Goal: Task Accomplishment & Management: Use online tool/utility

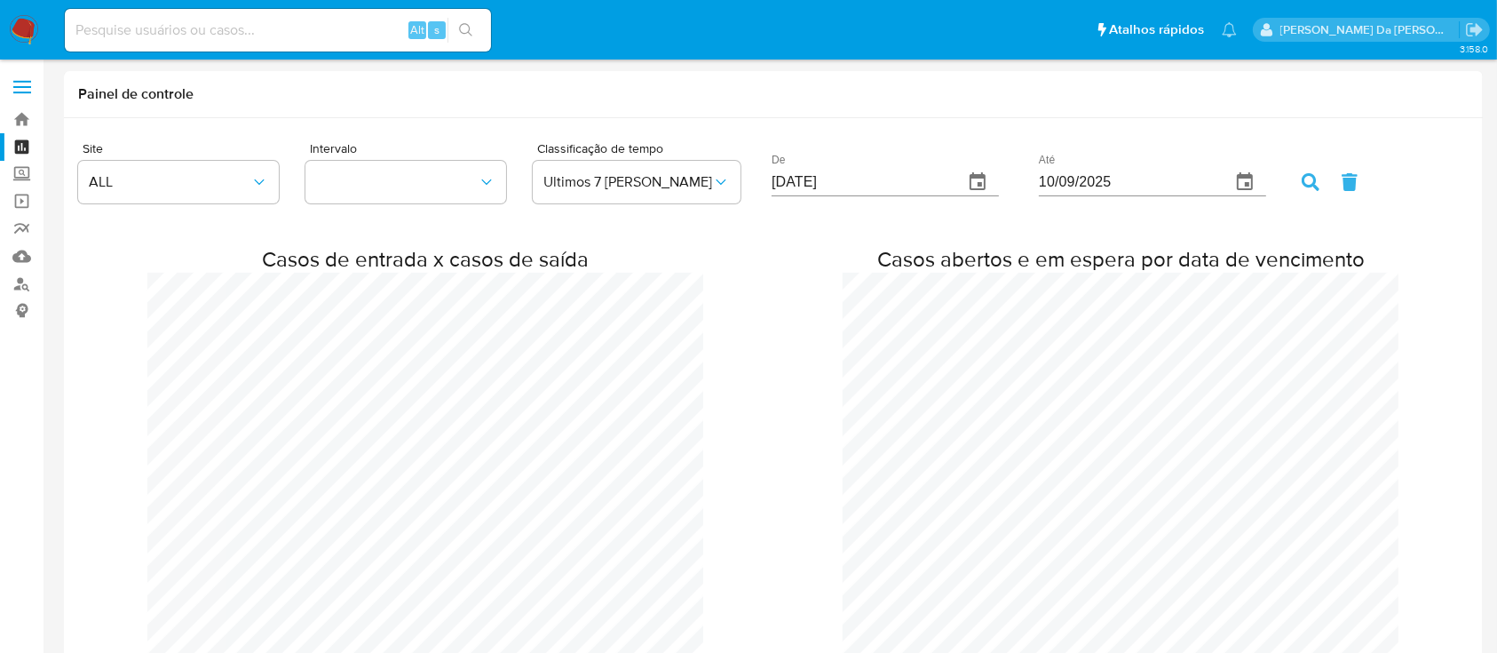
click at [27, 25] on img at bounding box center [24, 30] width 30 height 30
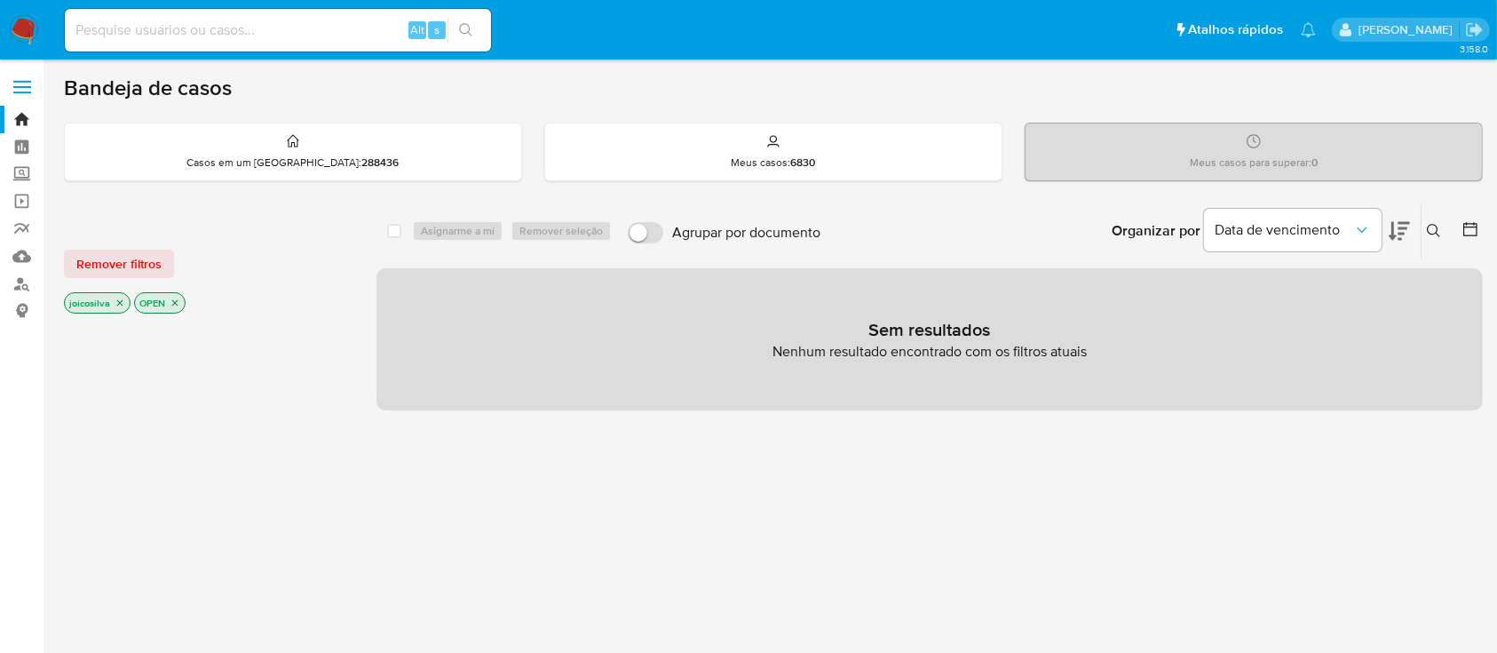
click at [120, 301] on icon "close-filter" at bounding box center [120, 303] width 6 height 6
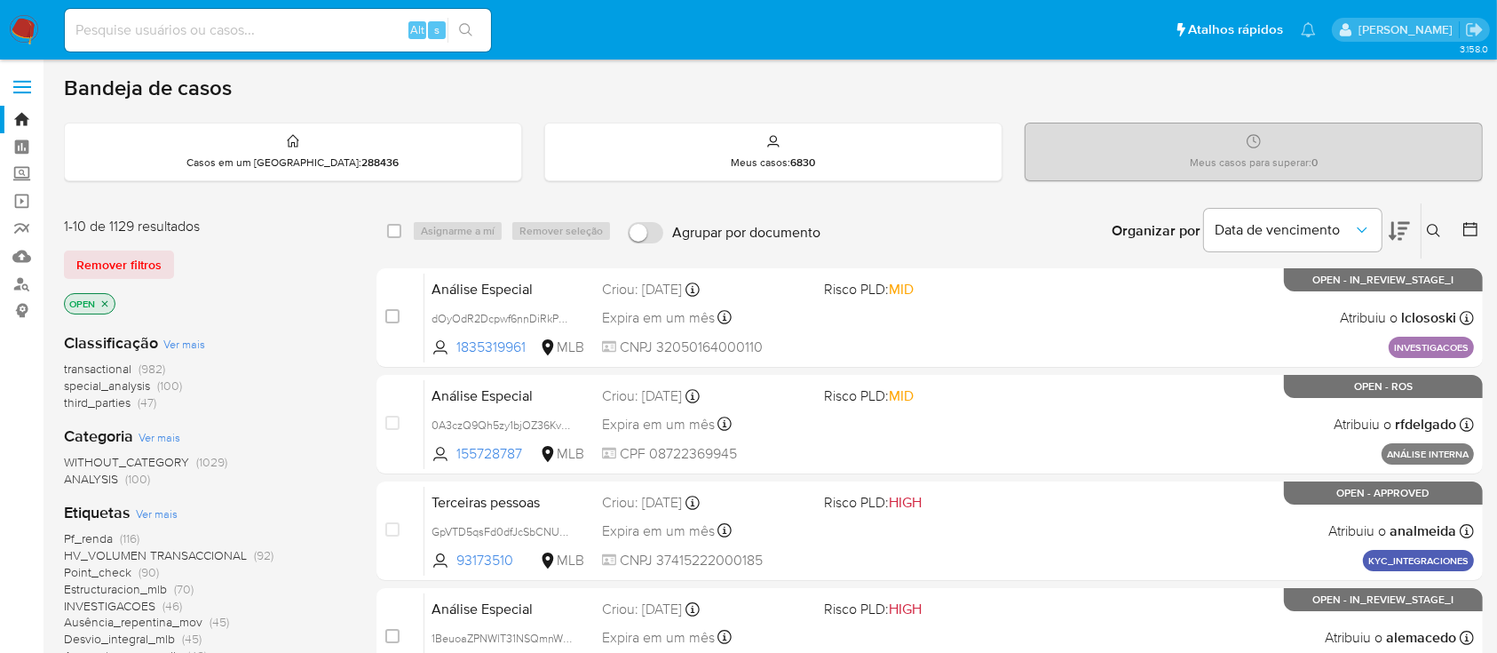
click at [104, 305] on icon "close-filter" at bounding box center [104, 303] width 11 height 11
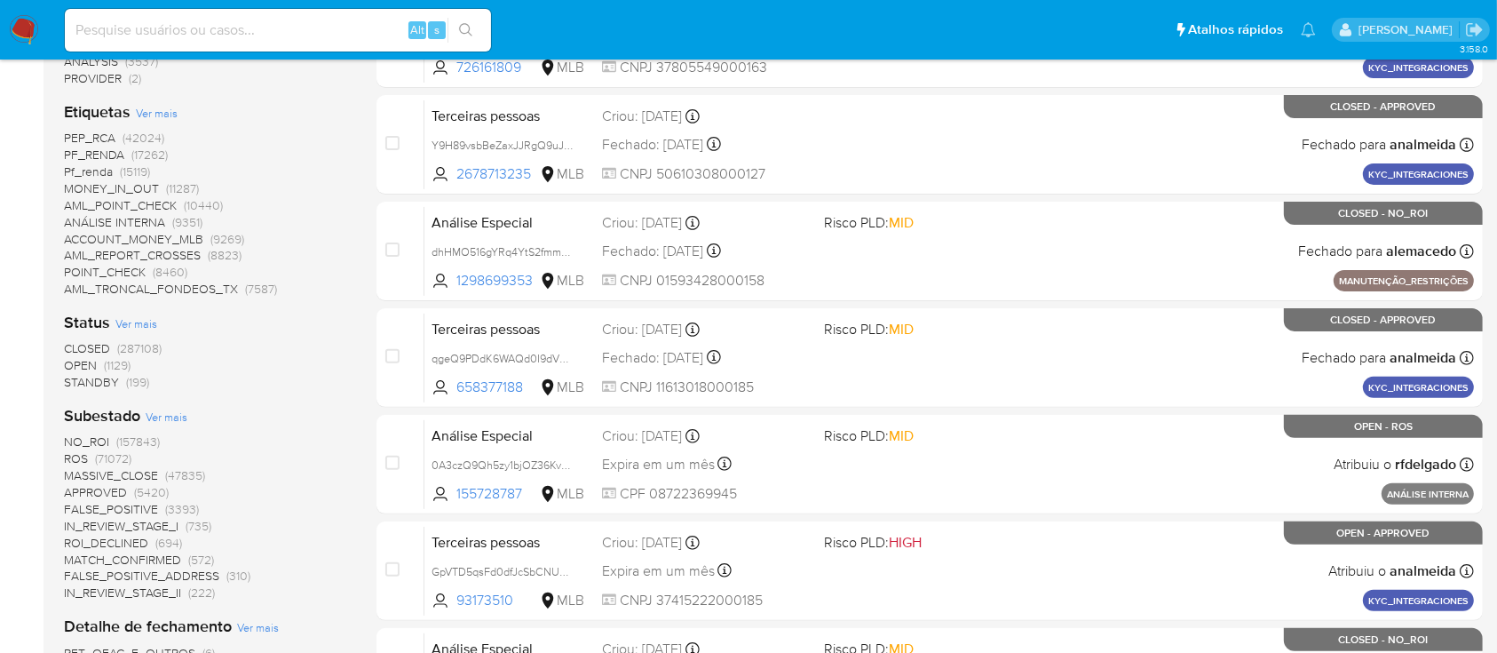
scroll to position [591, 0]
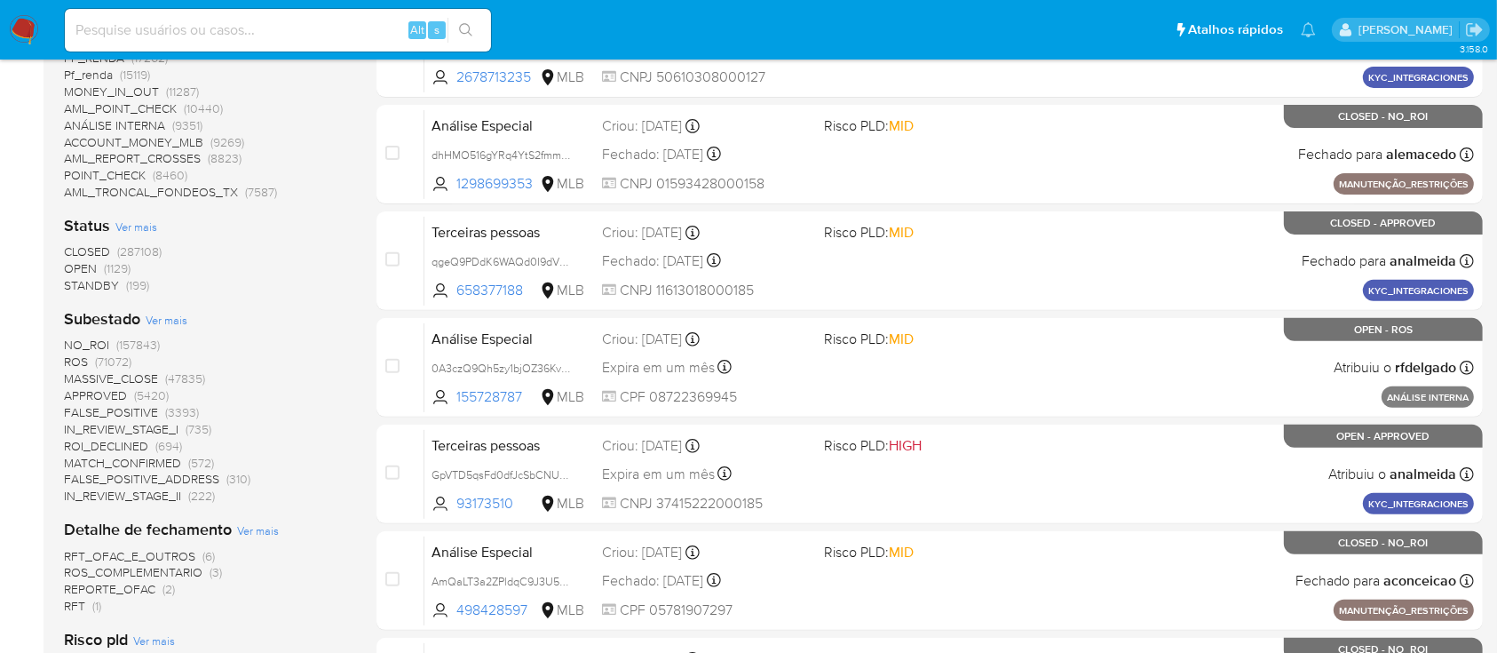
click at [91, 266] on span "OPEN" at bounding box center [80, 268] width 33 height 18
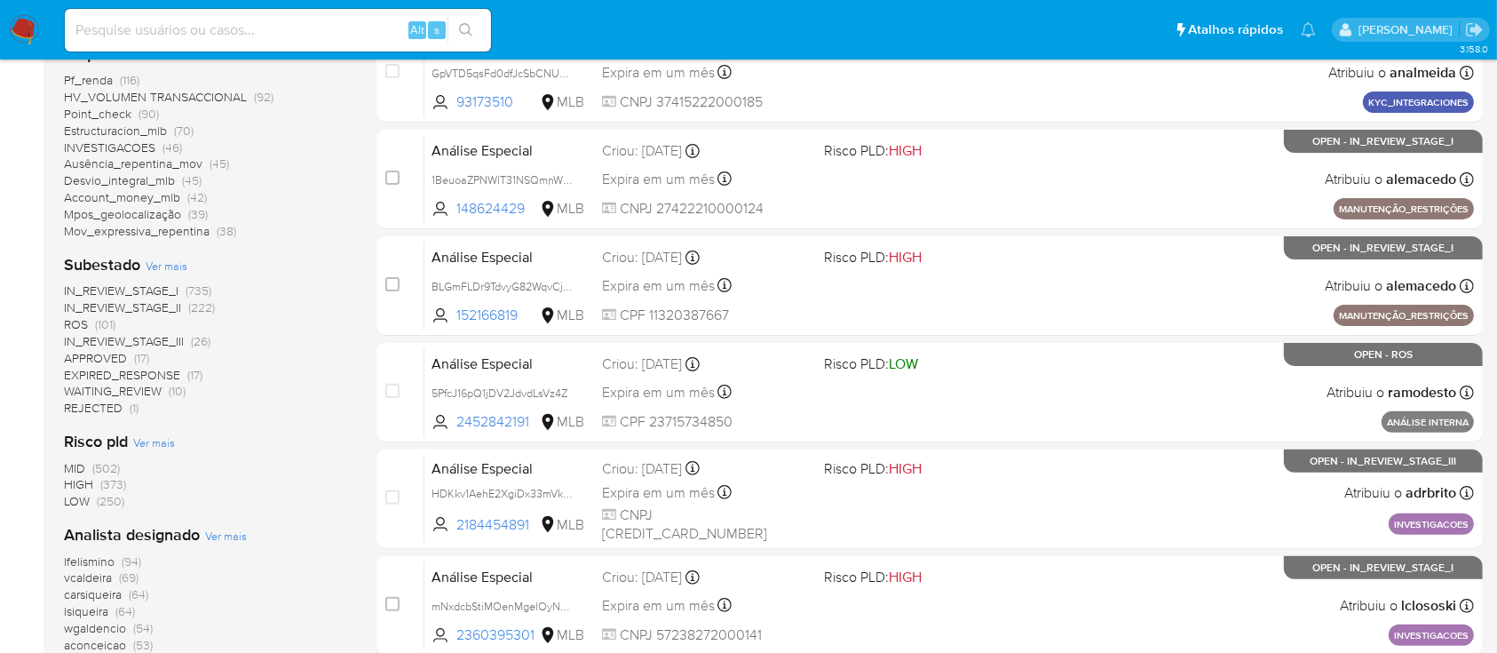
scroll to position [591, 0]
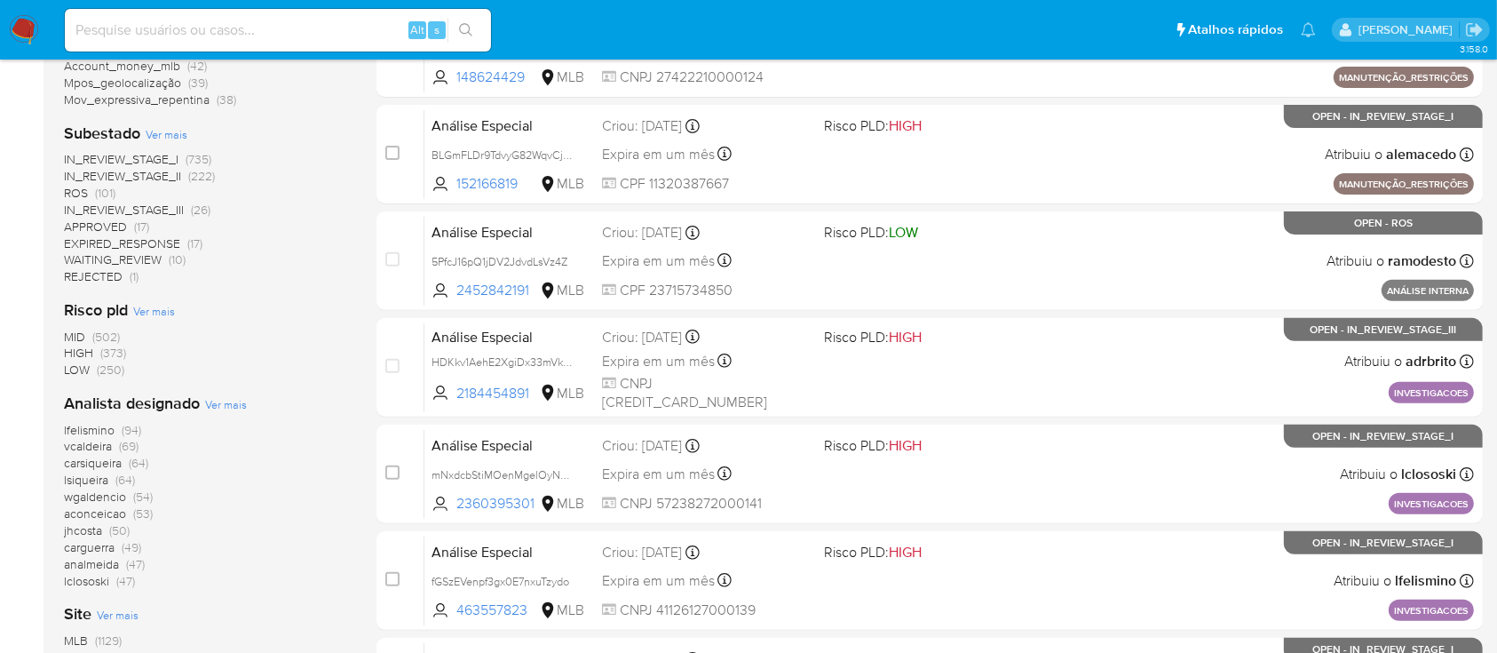
click at [98, 189] on span "(101)" at bounding box center [105, 193] width 20 height 18
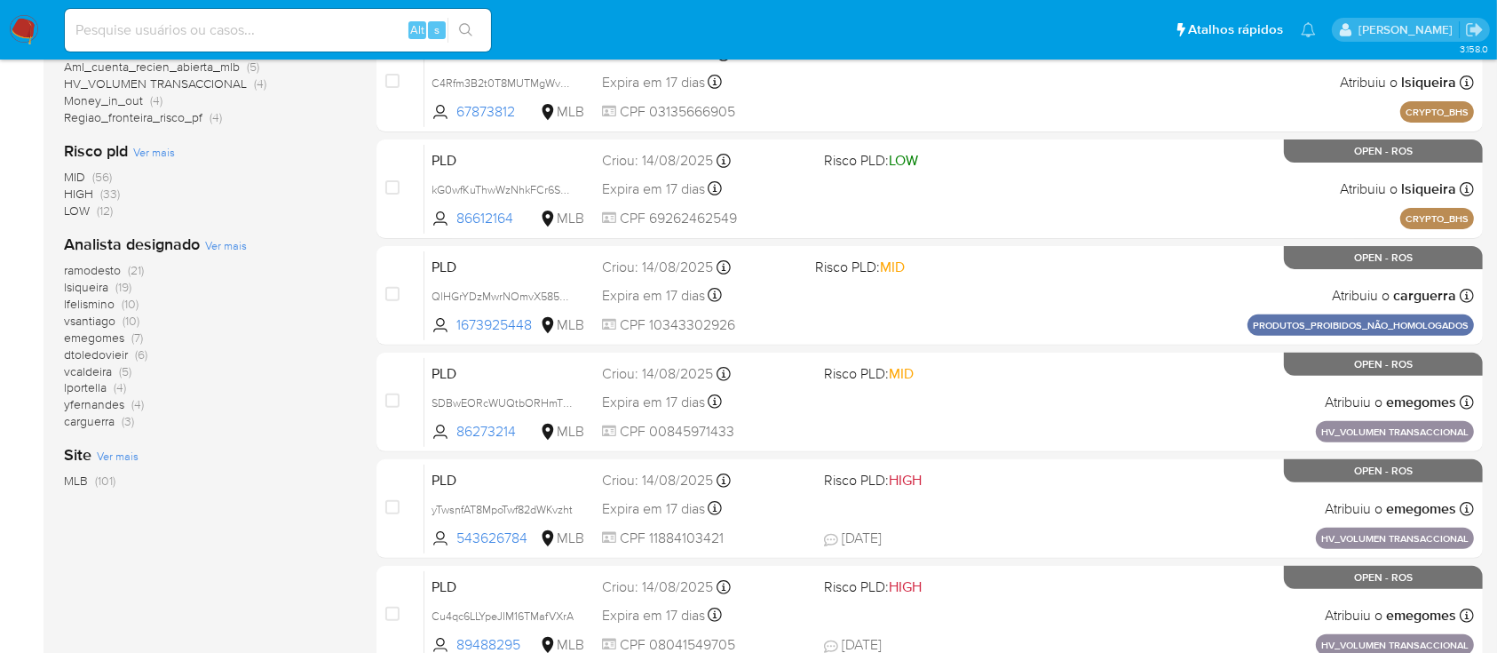
scroll to position [710, 0]
